Goal: Task Accomplishment & Management: Manage account settings

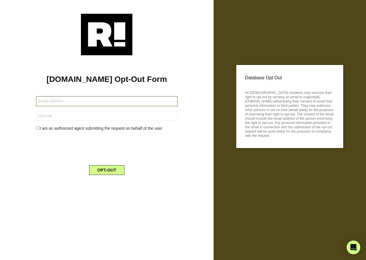
type input "jlask1@yahoo.com"
type input "66224"
